Goal: Check status: Check status

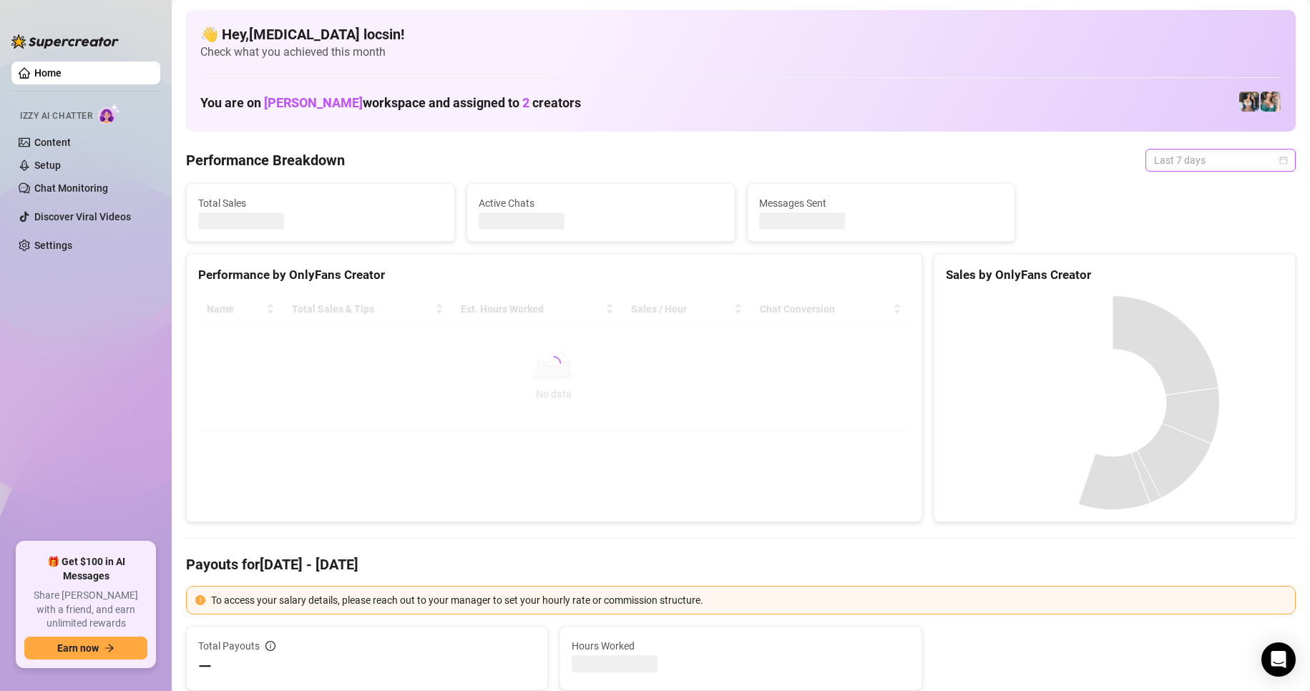
click at [1190, 157] on span "Last 7 days" at bounding box center [1220, 160] width 133 height 21
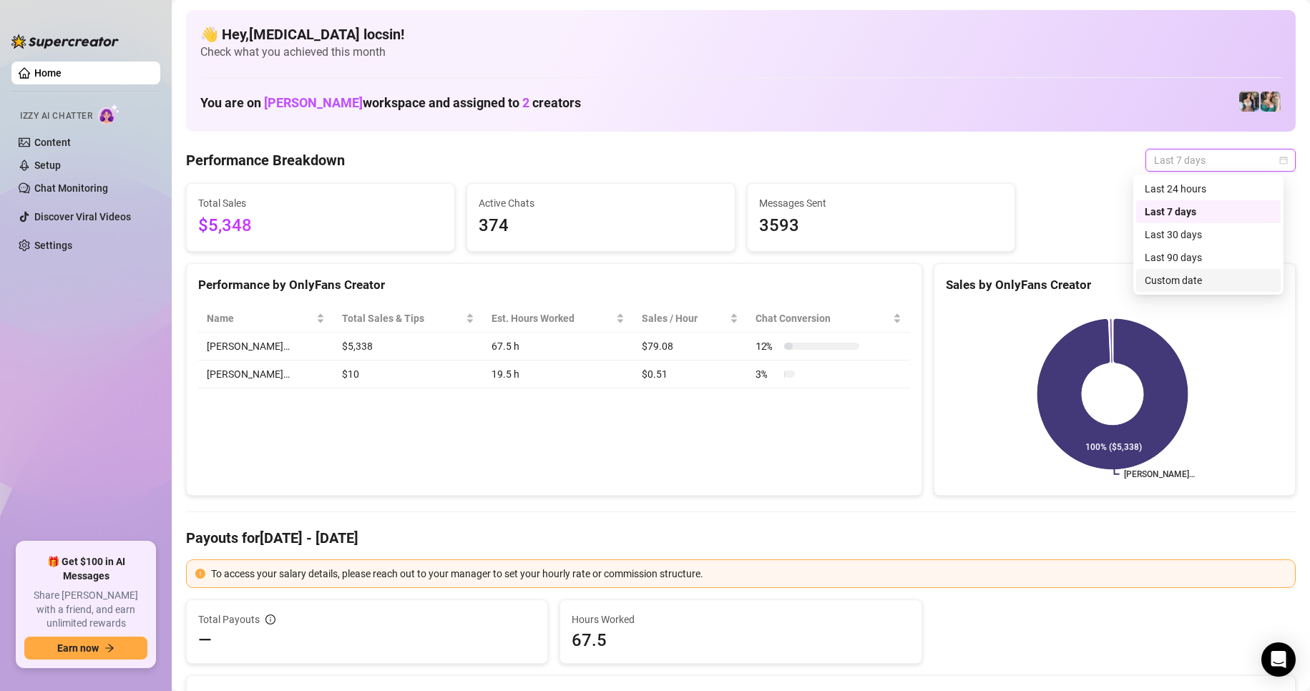
click at [1176, 276] on div "Custom date" at bounding box center [1208, 281] width 127 height 16
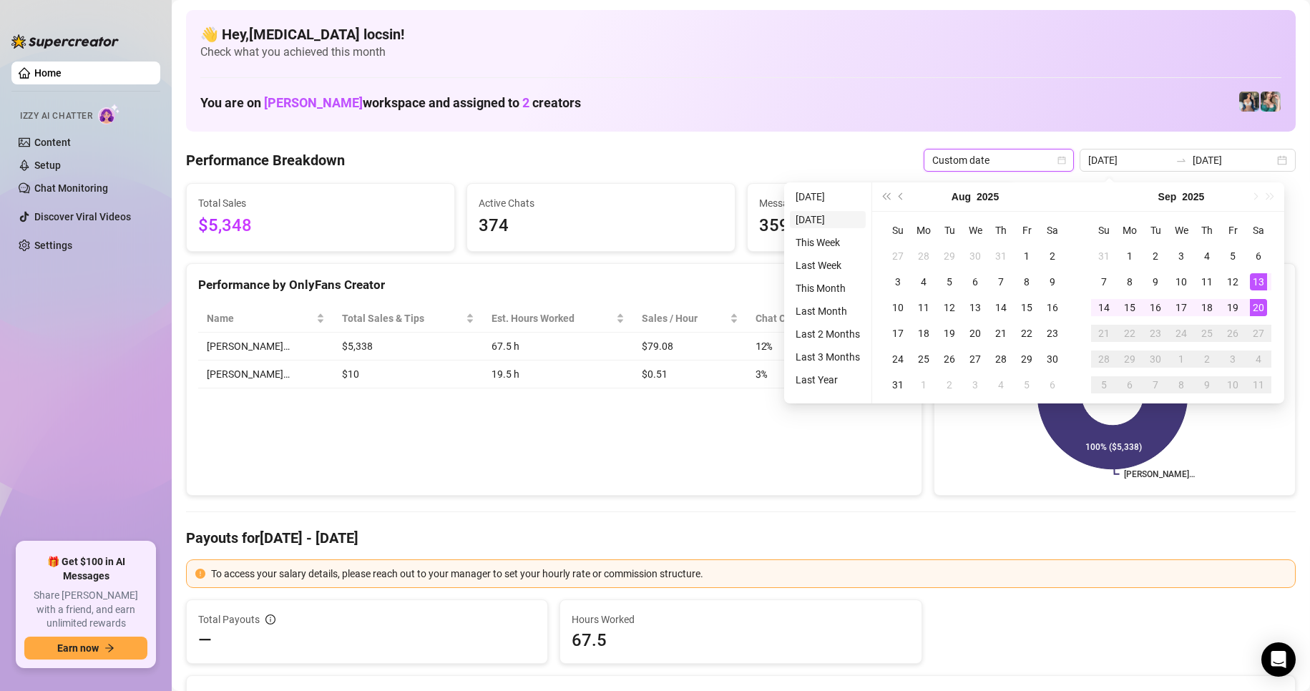
type input "2025-09-19"
type input "2025-09-13"
type input "[DATE]"
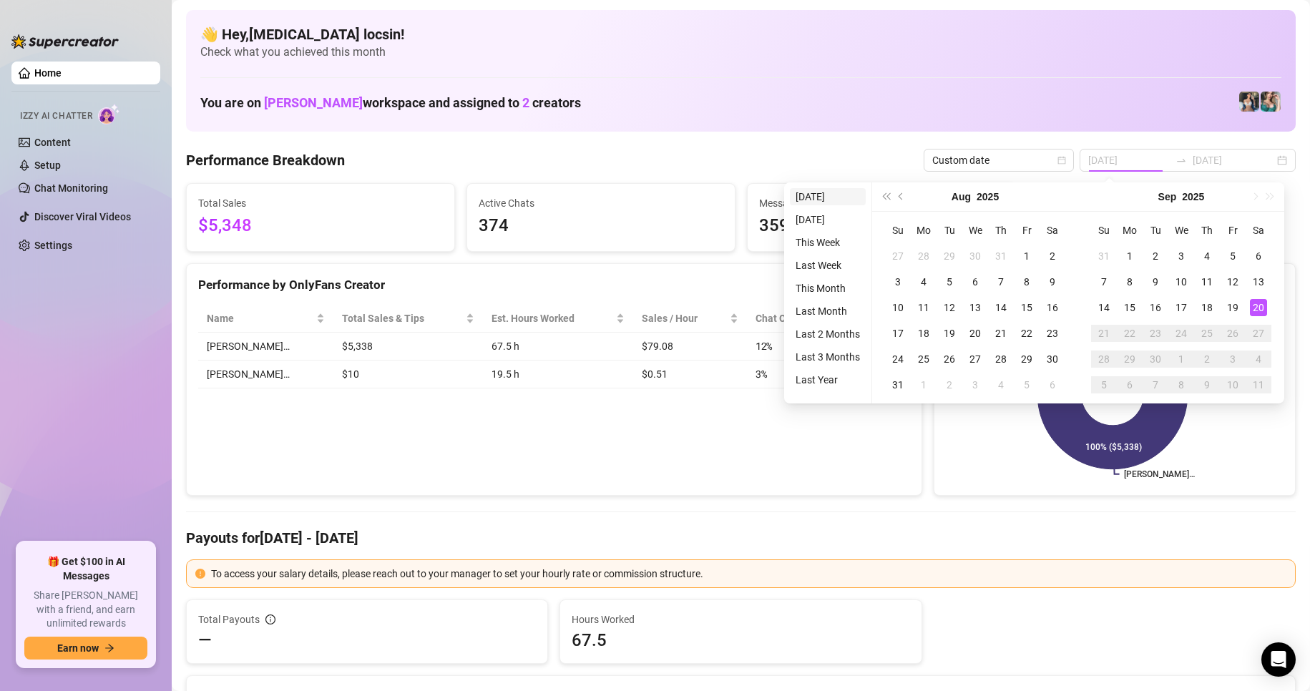
click at [805, 198] on li "[DATE]" at bounding box center [828, 196] width 76 height 17
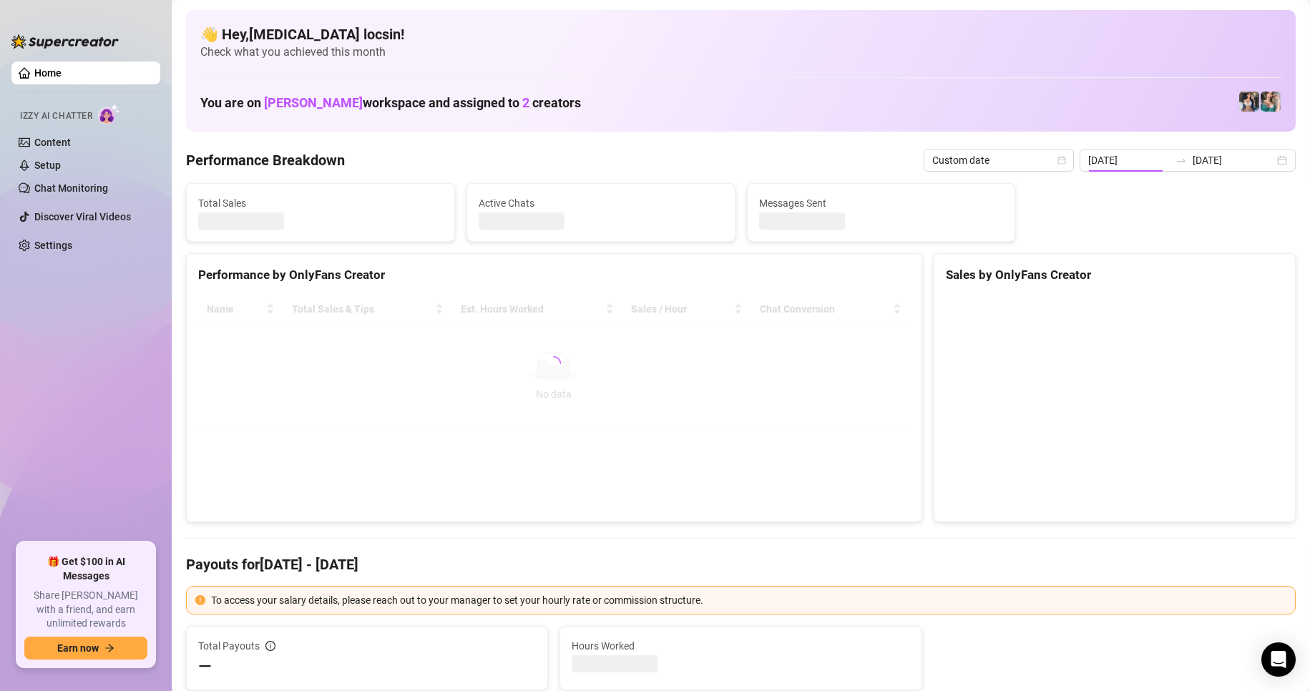
type input "[DATE]"
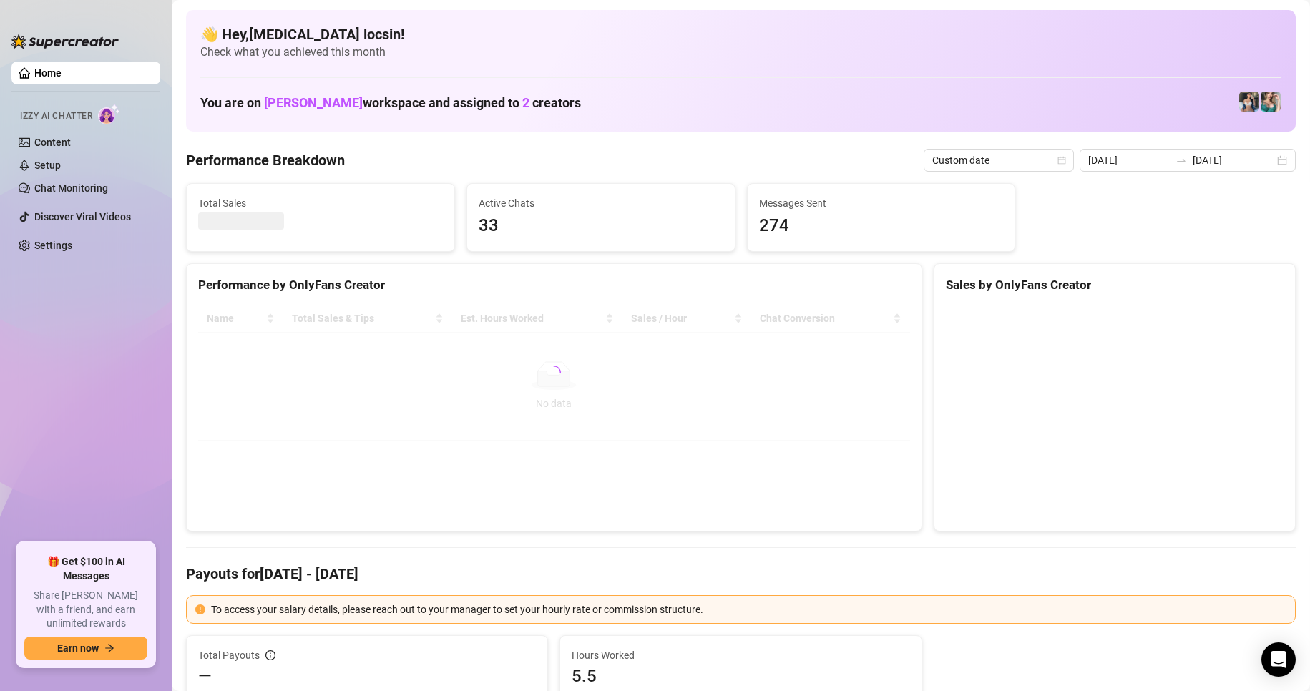
click at [268, 153] on Breakdown "Performance Breakdown" at bounding box center [265, 160] width 159 height 20
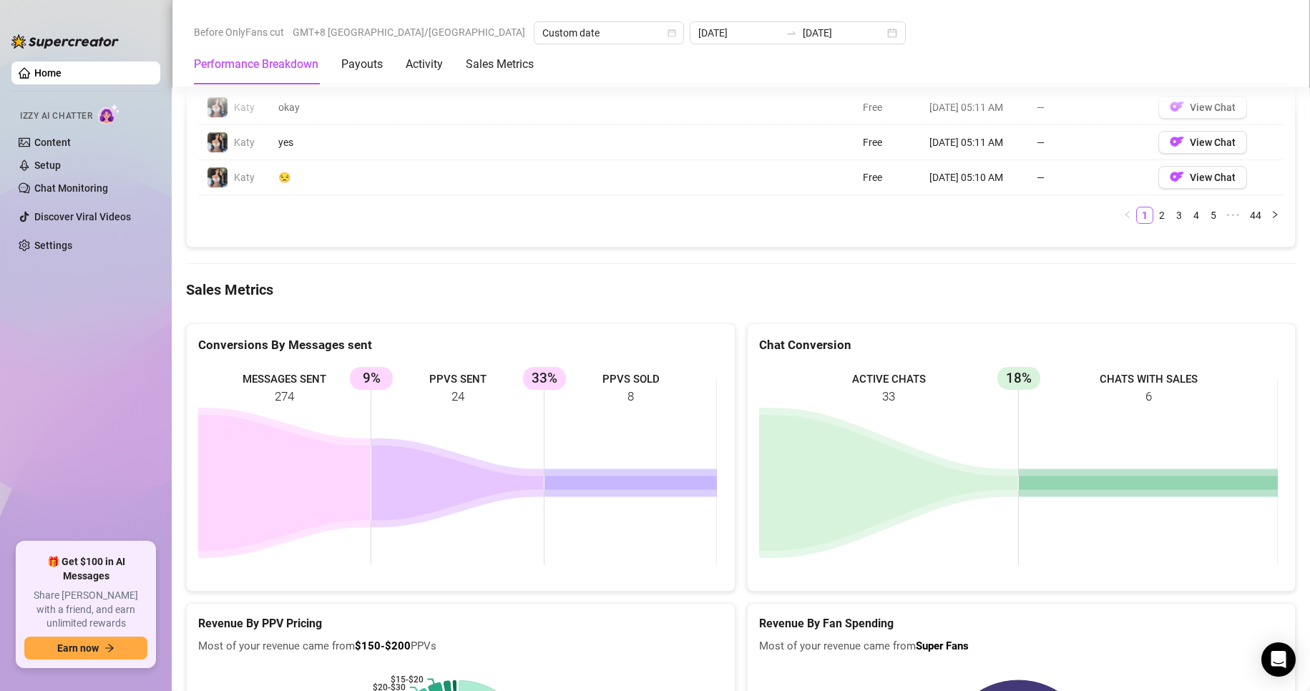
scroll to position [1669, 0]
